Goal: Task Accomplishment & Management: Complete application form

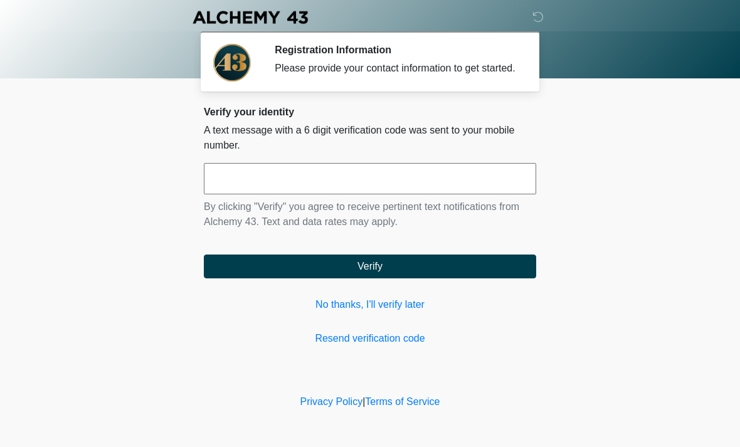
click at [305, 191] on input "text" at bounding box center [370, 178] width 332 height 31
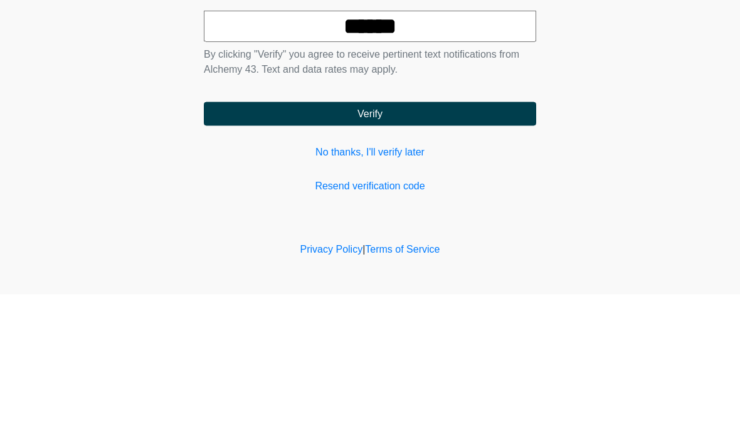
type input "******"
click at [410, 254] on button "Verify" at bounding box center [370, 266] width 332 height 24
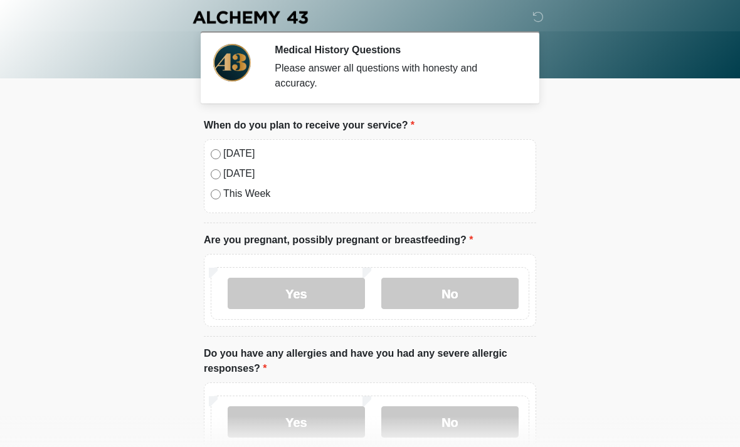
click at [471, 295] on label "No" at bounding box center [449, 293] width 137 height 31
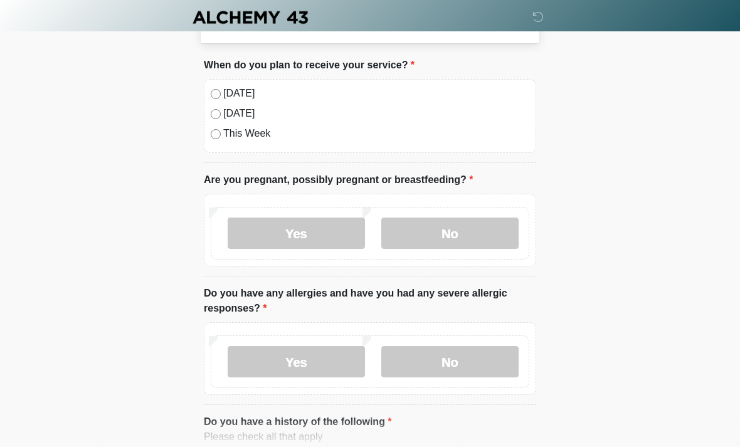
scroll to position [61, 0]
click at [463, 350] on label "No" at bounding box center [449, 360] width 137 height 31
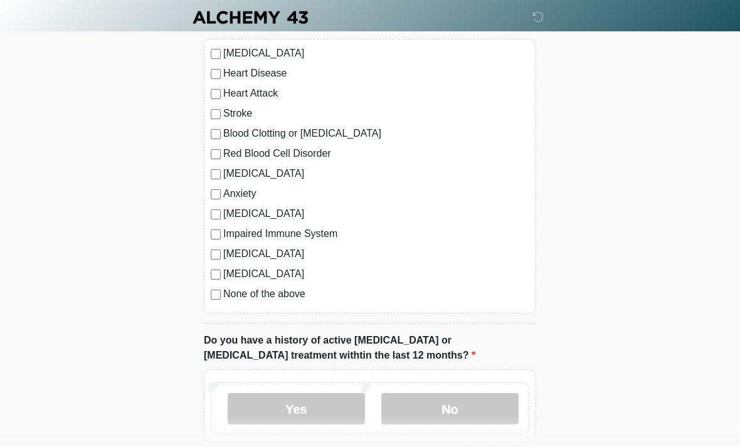
scroll to position [475, 0]
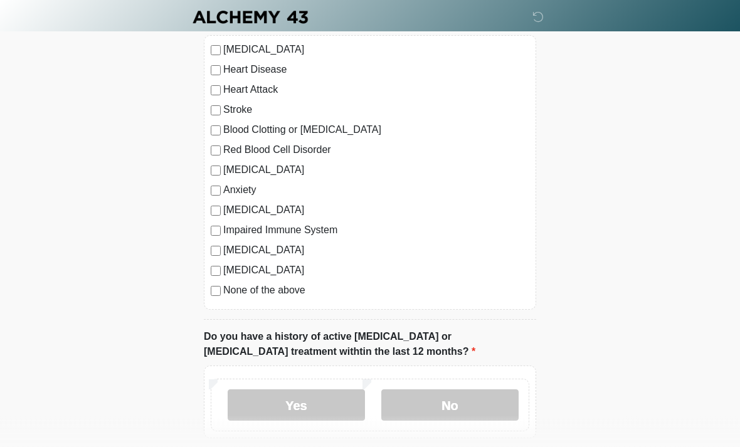
click at [449, 399] on label "No" at bounding box center [449, 405] width 137 height 31
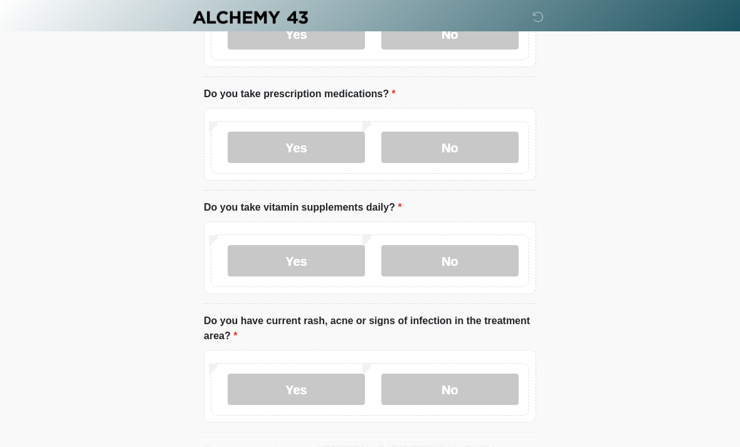
scroll to position [849, 0]
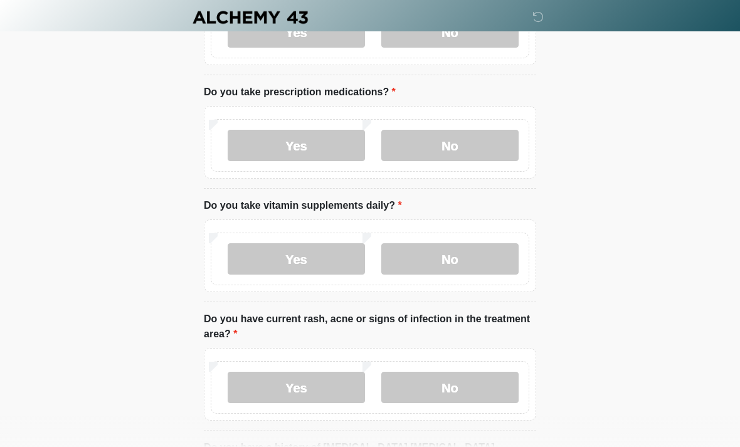
click at [460, 137] on label "No" at bounding box center [449, 145] width 137 height 31
click at [478, 256] on label "No" at bounding box center [449, 258] width 137 height 31
click at [491, 372] on label "No" at bounding box center [449, 387] width 137 height 31
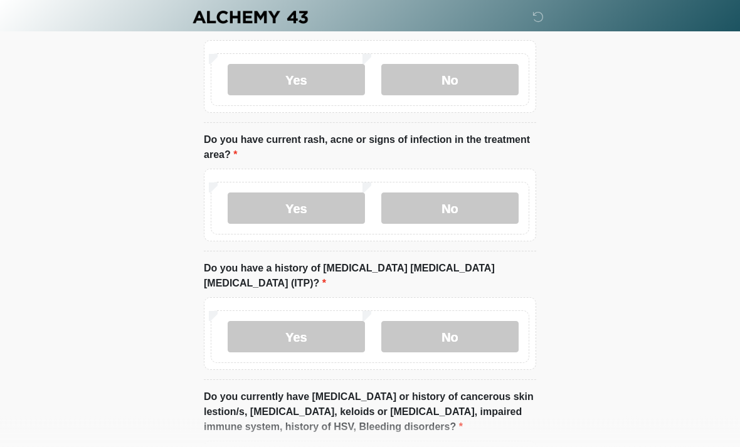
scroll to position [1033, 0]
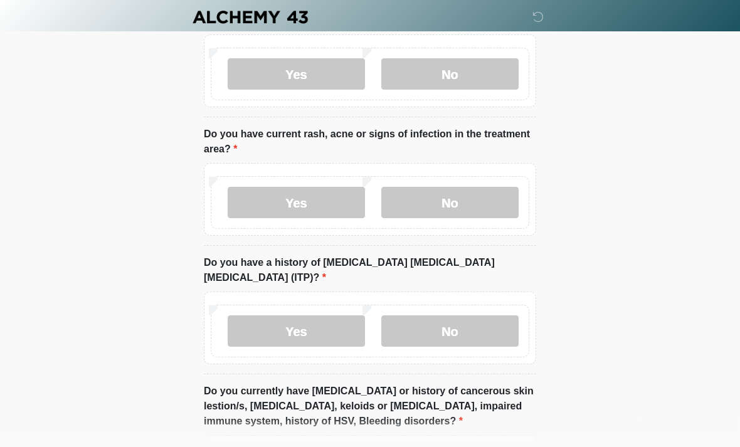
click at [473, 316] on label "No" at bounding box center [449, 331] width 137 height 31
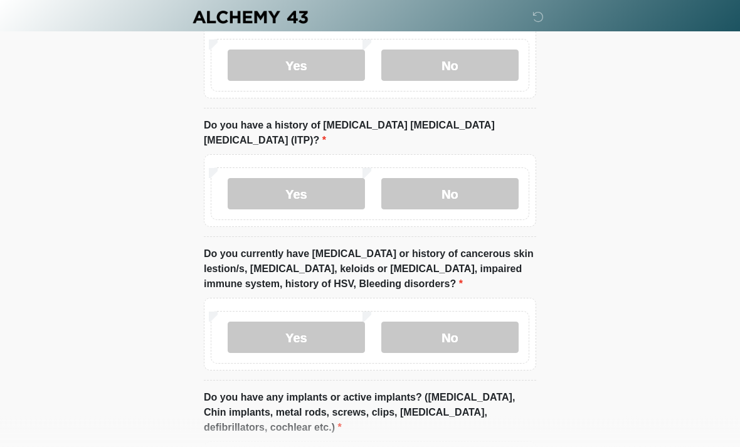
scroll to position [1170, 0]
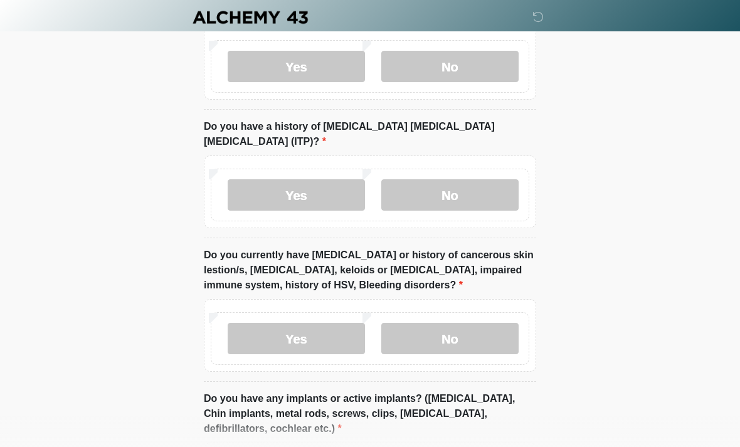
click at [468, 323] on label "No" at bounding box center [449, 338] width 137 height 31
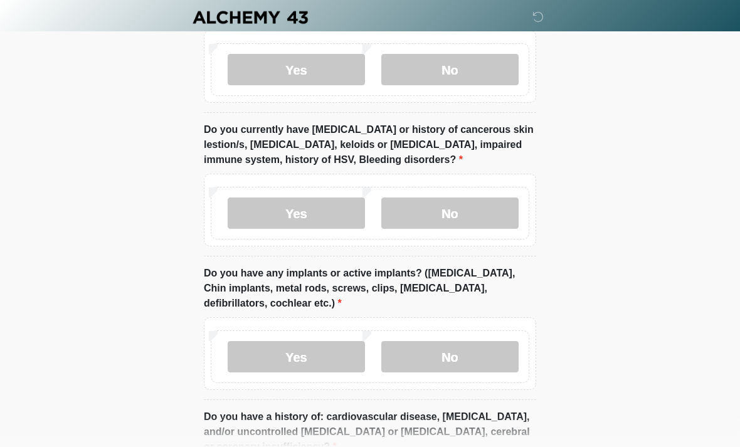
scroll to position [1295, 0]
click at [473, 341] on label "No" at bounding box center [449, 356] width 137 height 31
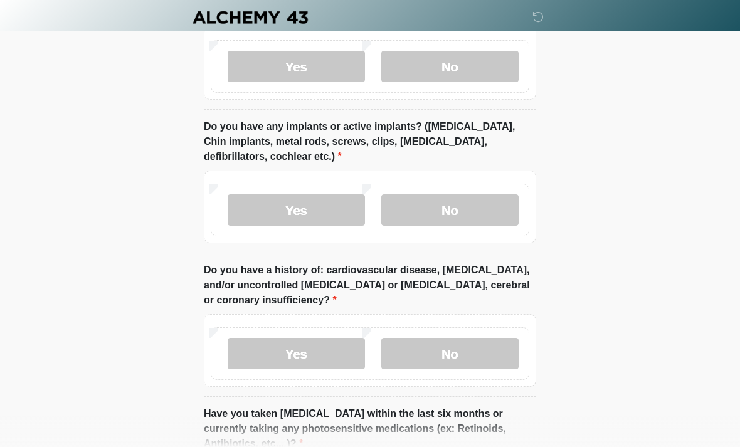
scroll to position [1444, 0]
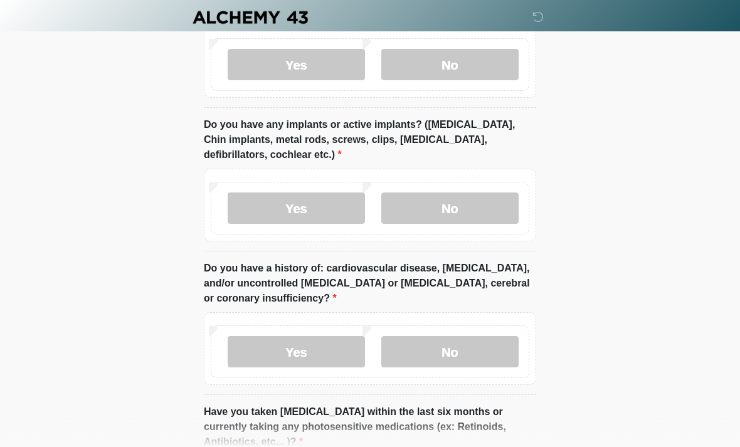
click at [473, 336] on label "No" at bounding box center [449, 351] width 137 height 31
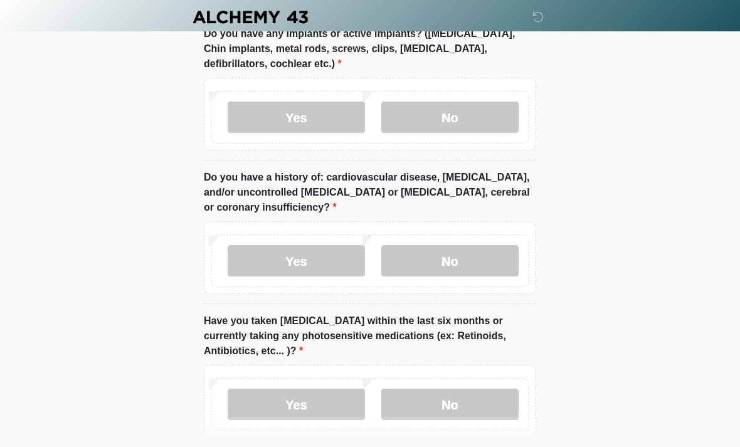
scroll to position [1578, 0]
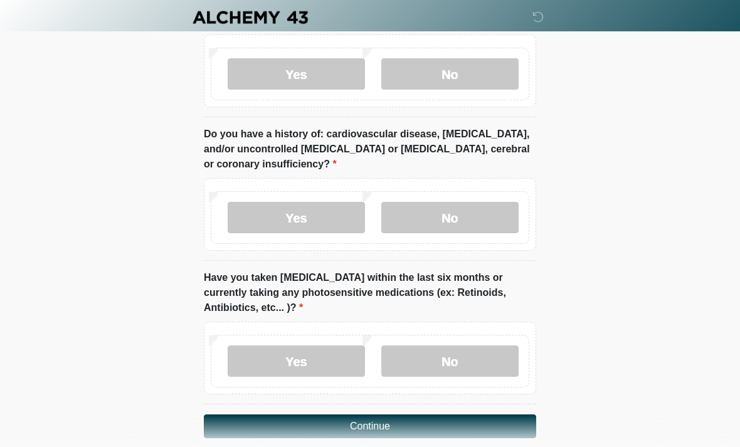
click at [468, 345] on label "No" at bounding box center [449, 360] width 137 height 31
click at [495, 414] on button "Continue" at bounding box center [370, 426] width 332 height 24
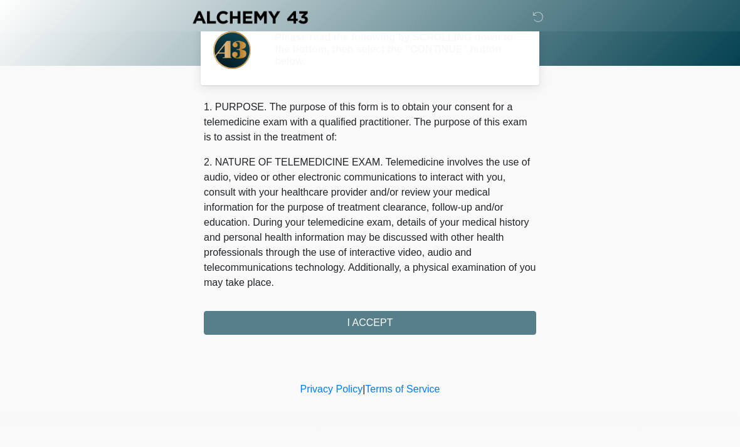
scroll to position [0, 0]
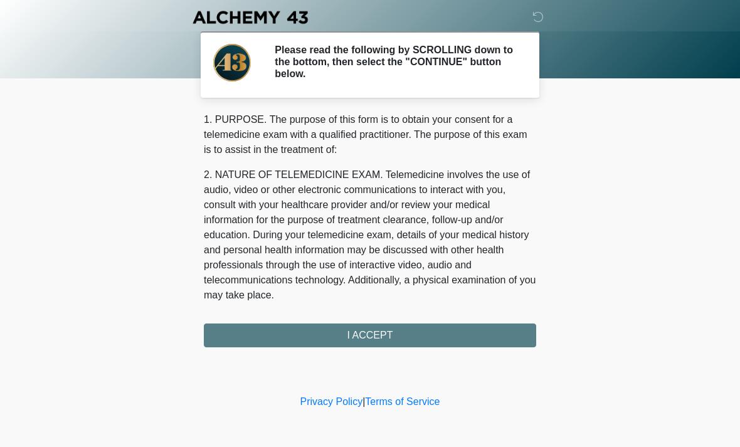
click at [453, 349] on div "‎ ‎ ‎ ‎ Please read the following by SCROLLING down to the bottom, then select …" at bounding box center [370, 196] width 376 height 367
click at [396, 328] on div "1. PURPOSE. The purpose of this form is to obtain your consent for a telemedici…" at bounding box center [370, 229] width 332 height 235
click at [372, 332] on div "1. PURPOSE. The purpose of this form is to obtain your consent for a telemedici…" at bounding box center [370, 229] width 332 height 235
click at [355, 328] on div "1. PURPOSE. The purpose of this form is to obtain your consent for a telemedici…" at bounding box center [370, 229] width 332 height 235
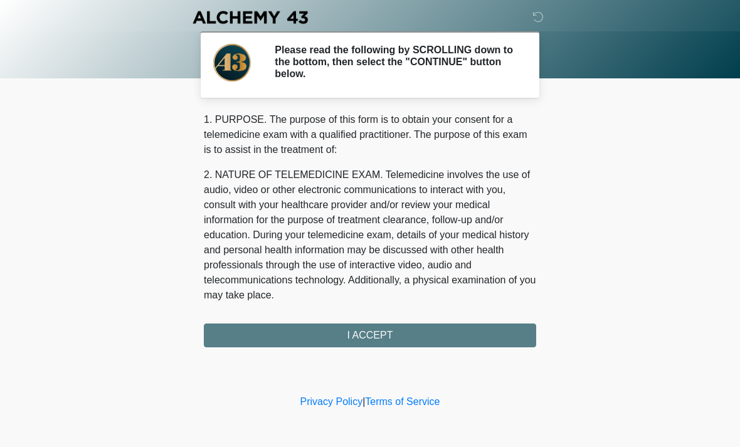
click at [355, 328] on div "1. PURPOSE. The purpose of this form is to obtain your consent for a telemedici…" at bounding box center [370, 229] width 332 height 235
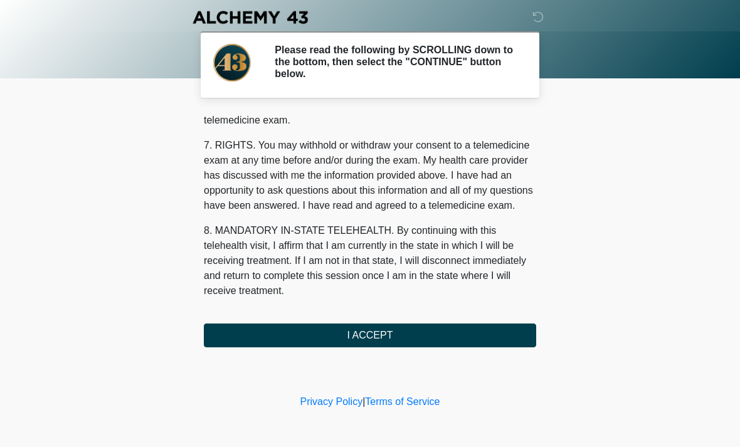
scroll to position [531, 0]
click at [449, 330] on button "I ACCEPT" at bounding box center [370, 335] width 332 height 24
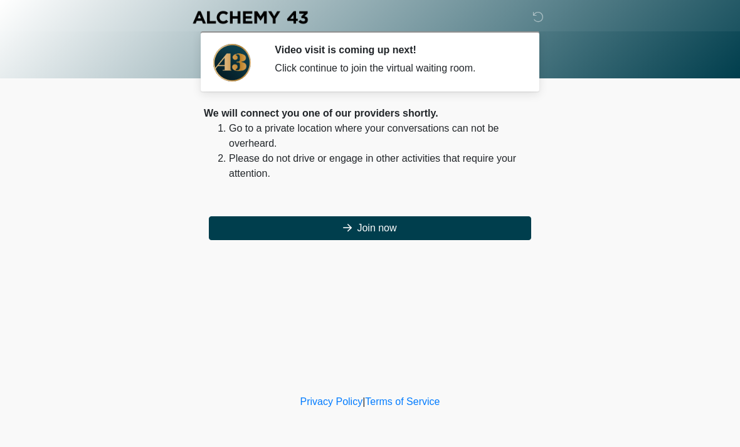
click at [409, 213] on div "We will connect you one of our providers shortly. Go to a private location wher…" at bounding box center [370, 173] width 332 height 134
click at [290, 216] on button "Join now" at bounding box center [370, 228] width 322 height 24
